Goal: Information Seeking & Learning: Check status

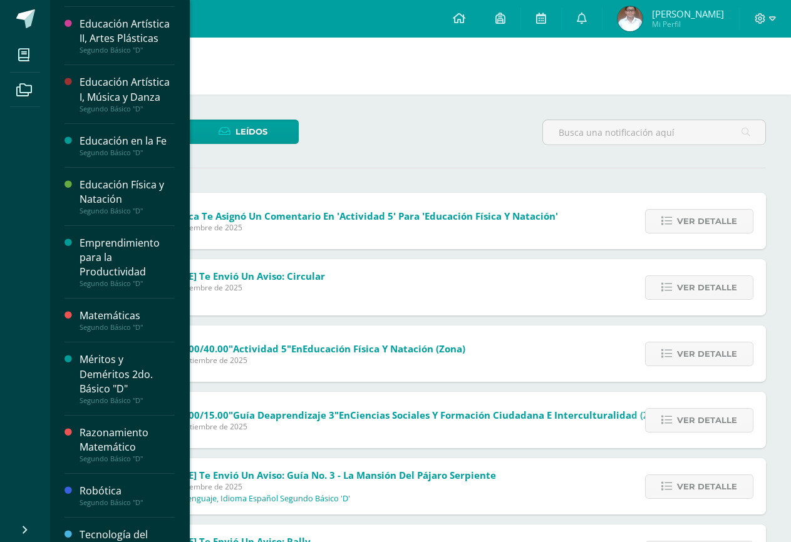
scroll to position [551, 0]
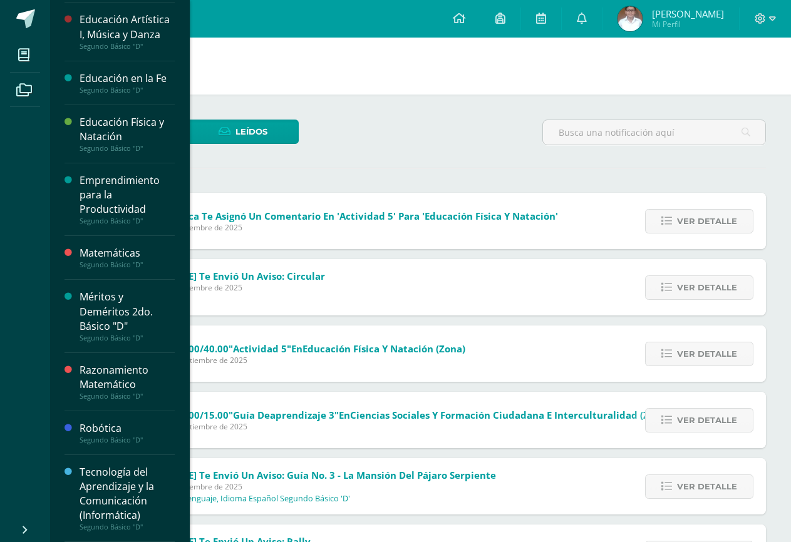
click at [121, 477] on div "Tecnología del Aprendizaje y la Comunicación (Informática)" at bounding box center [127, 494] width 95 height 58
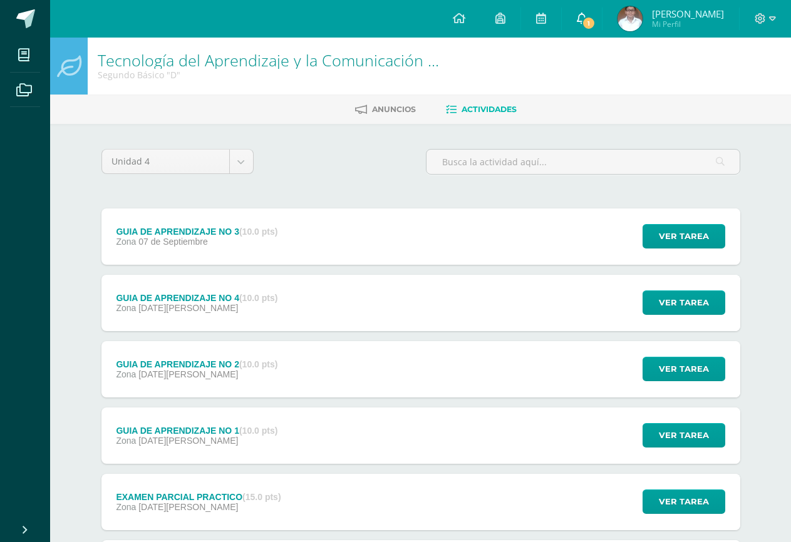
click at [583, 21] on link "1" at bounding box center [582, 19] width 40 height 38
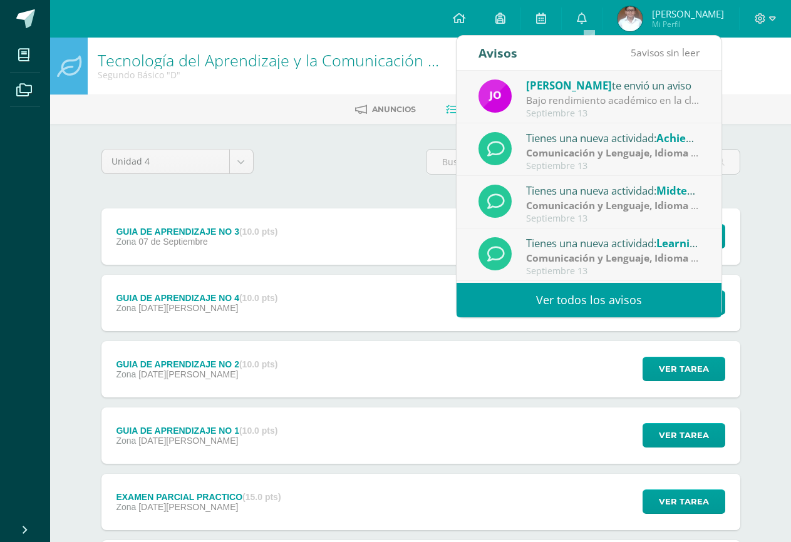
click at [576, 100] on div "Bajo rendimiento académico en la clase de Religión : Buenas tardes, estimado pa…" at bounding box center [613, 100] width 174 height 14
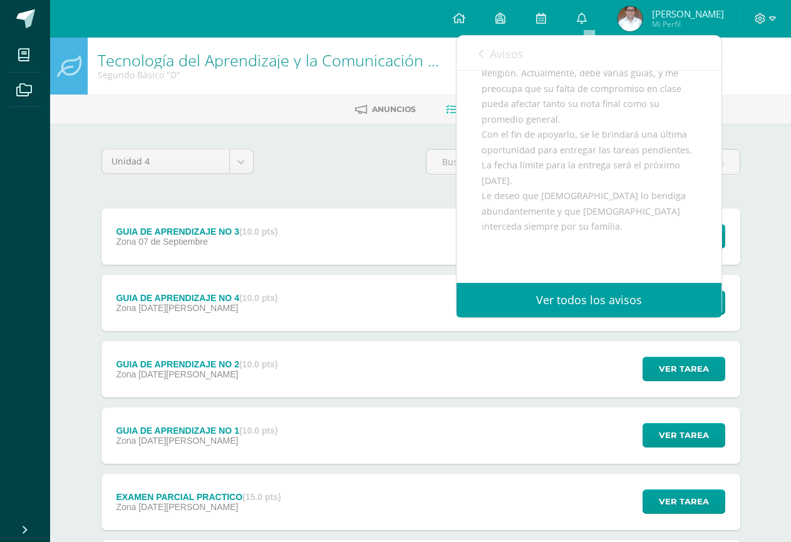
scroll to position [188, 0]
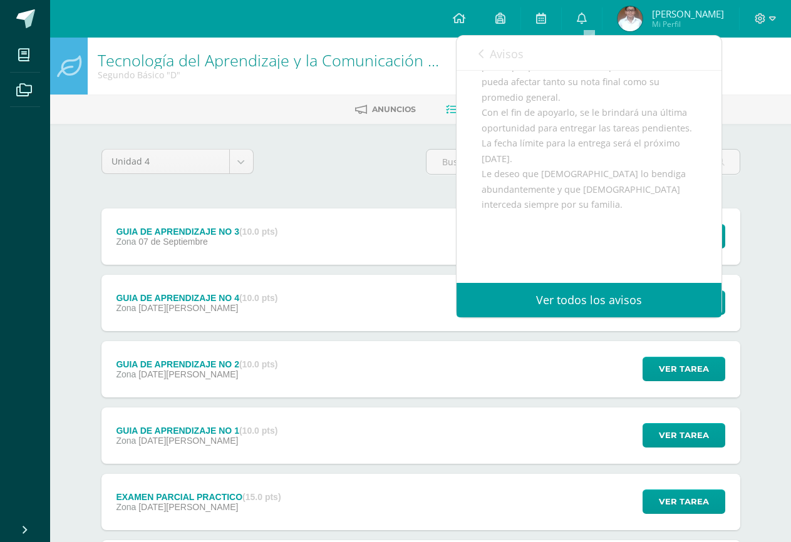
click at [494, 55] on span "Avisos" at bounding box center [507, 53] width 34 height 15
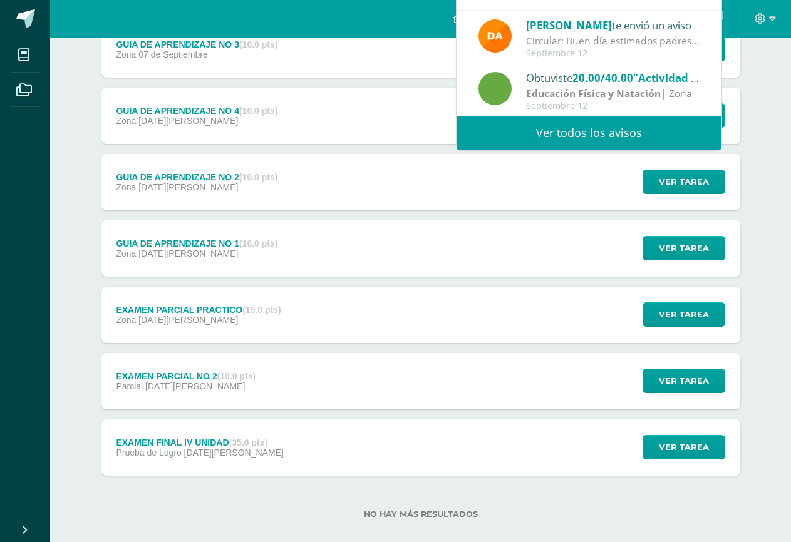
scroll to position [204, 0]
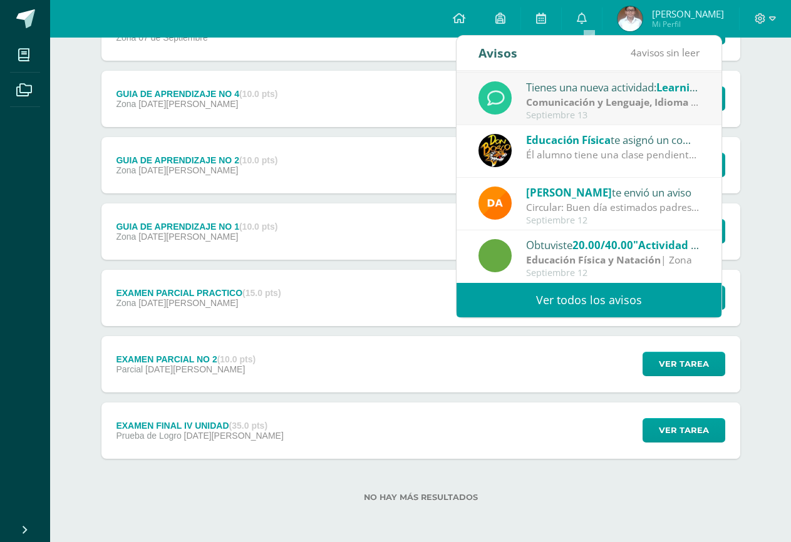
click at [609, 296] on link "Ver todos los avisos" at bounding box center [589, 300] width 265 height 34
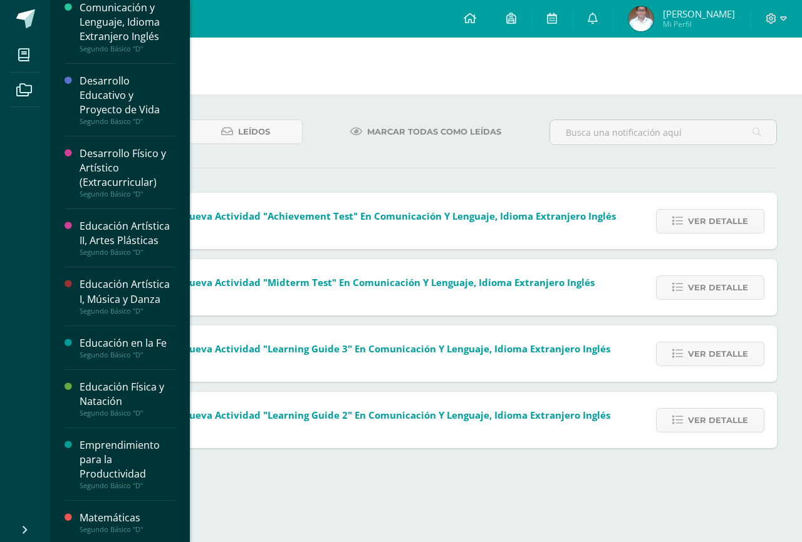
scroll to position [551, 0]
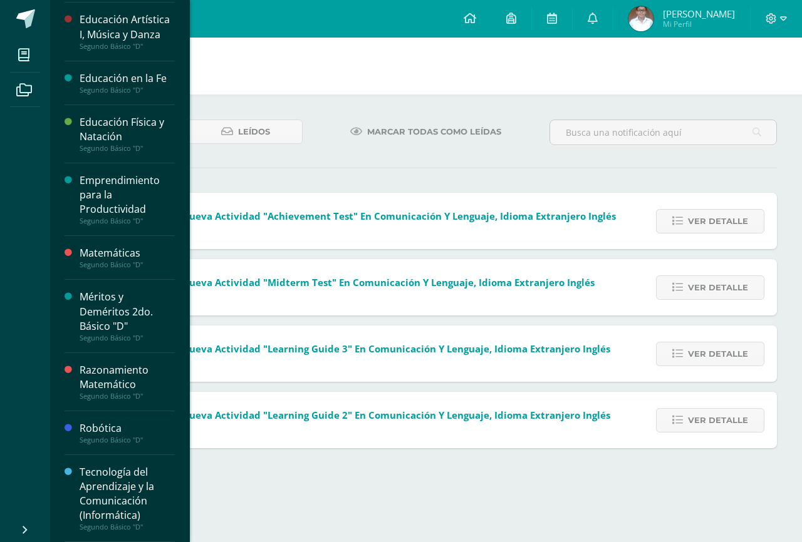
click at [116, 492] on div "Tecnología del Aprendizaje y la Comunicación (Informática)" at bounding box center [127, 494] width 95 height 58
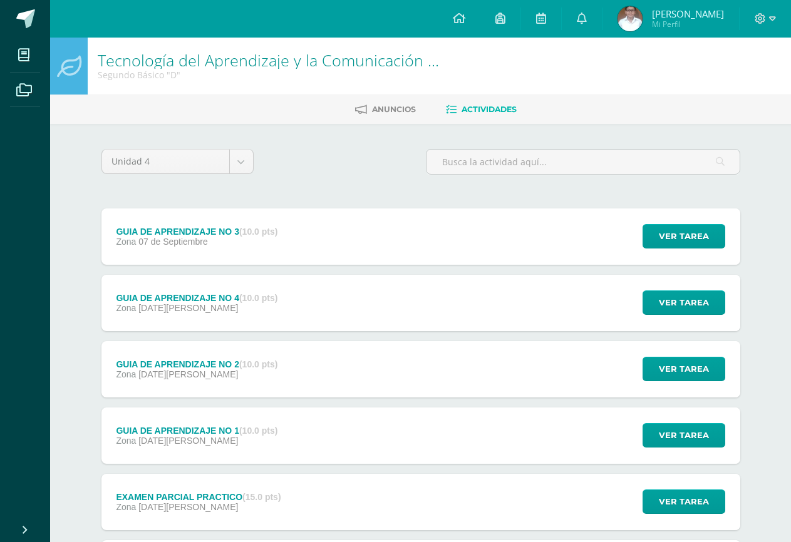
click at [243, 227] on strong "(10.0 pts)" at bounding box center [258, 232] width 38 height 10
